Goal: Information Seeking & Learning: Find specific fact

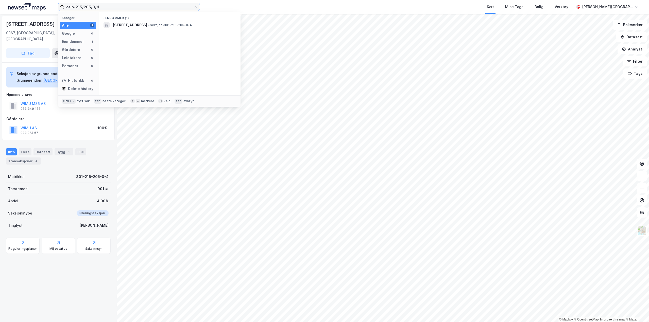
drag, startPoint x: 0, startPoint y: 0, endPoint x: 8, endPoint y: -8, distance: 11.3
click at [8, 0] on html "oslo-215/205/0/4 Kategori Alle 1 Google 0 Eiendommer 1 Gårdeiere 0 Leietakere 0…" at bounding box center [324, 161] width 649 height 322
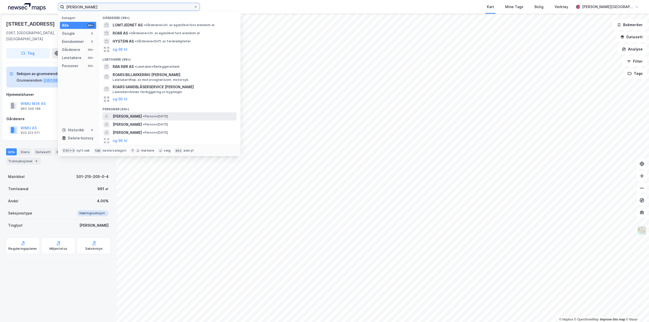
type input "[PERSON_NAME]"
click at [142, 114] on span "[PERSON_NAME]" at bounding box center [127, 116] width 29 height 6
